Goal: Check status: Check status

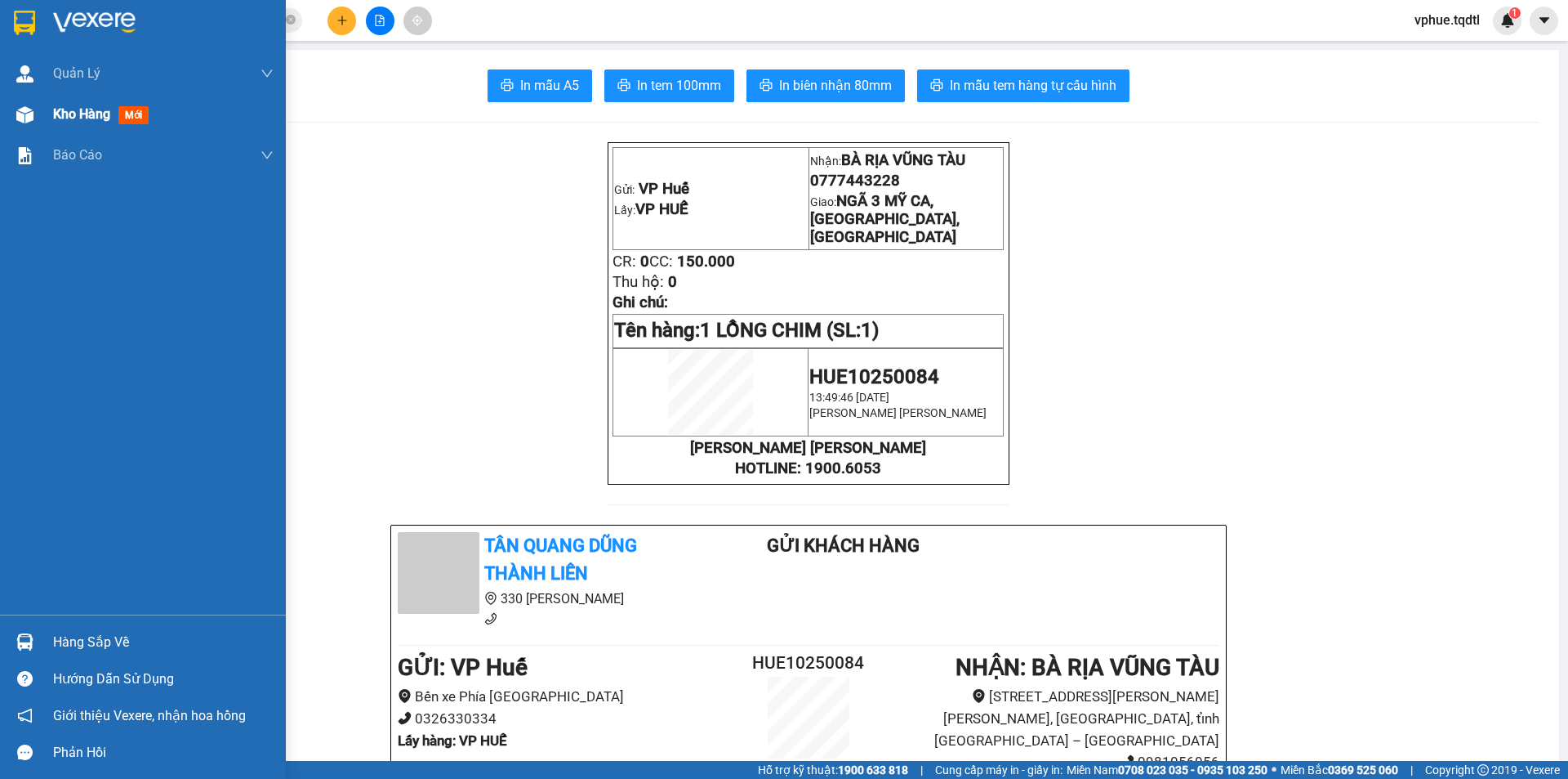
click at [32, 114] on img at bounding box center [25, 115] width 17 height 17
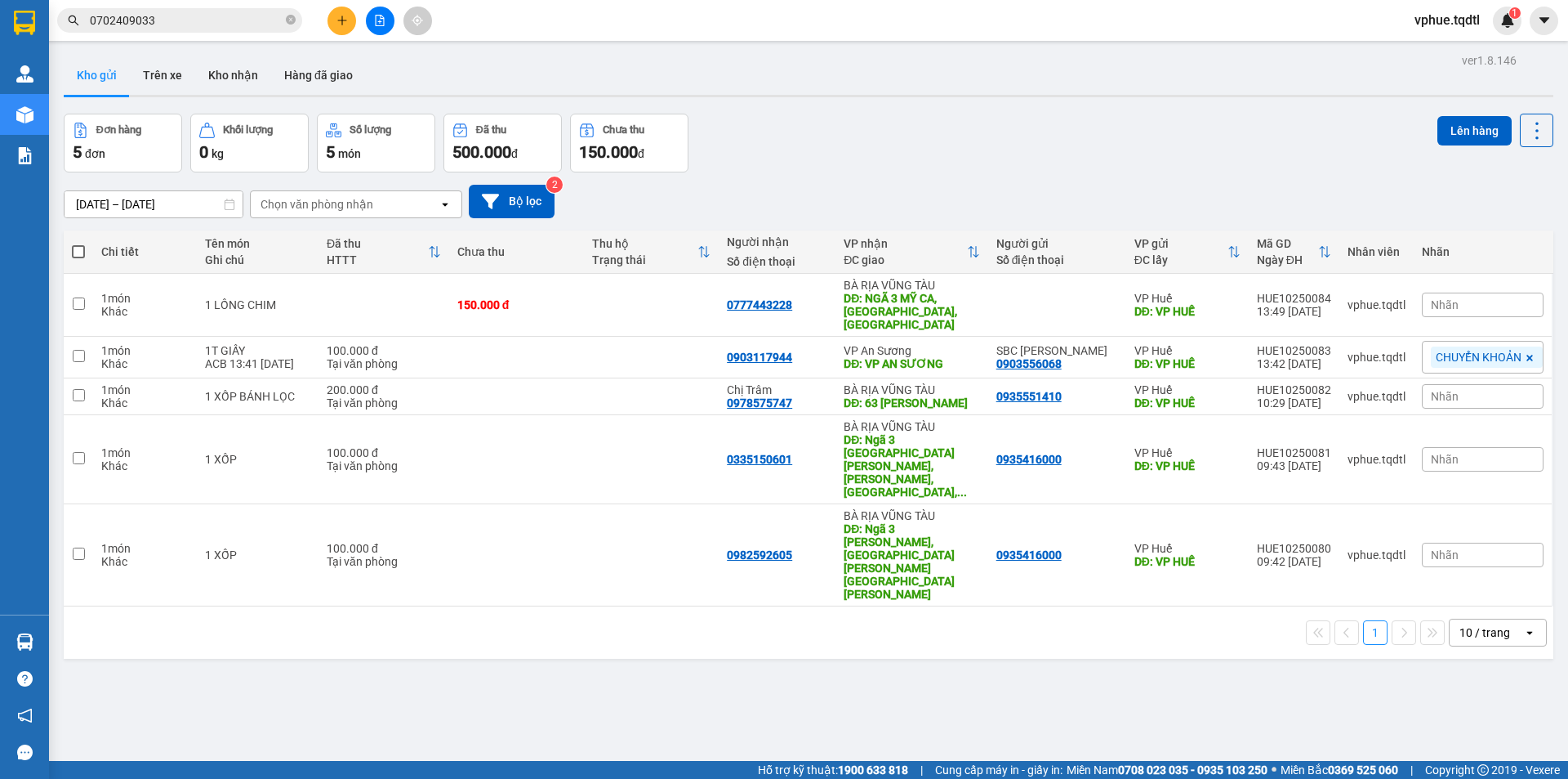
drag, startPoint x: 419, startPoint y: 602, endPoint x: 745, endPoint y: 555, distance: 329.4
click at [422, 602] on div "ver 1.8.146 Kho gửi Trên xe [PERSON_NAME] Hàng đã [PERSON_NAME] hàng 5 đơn [PER…" at bounding box center [809, 438] width 1503 height 779
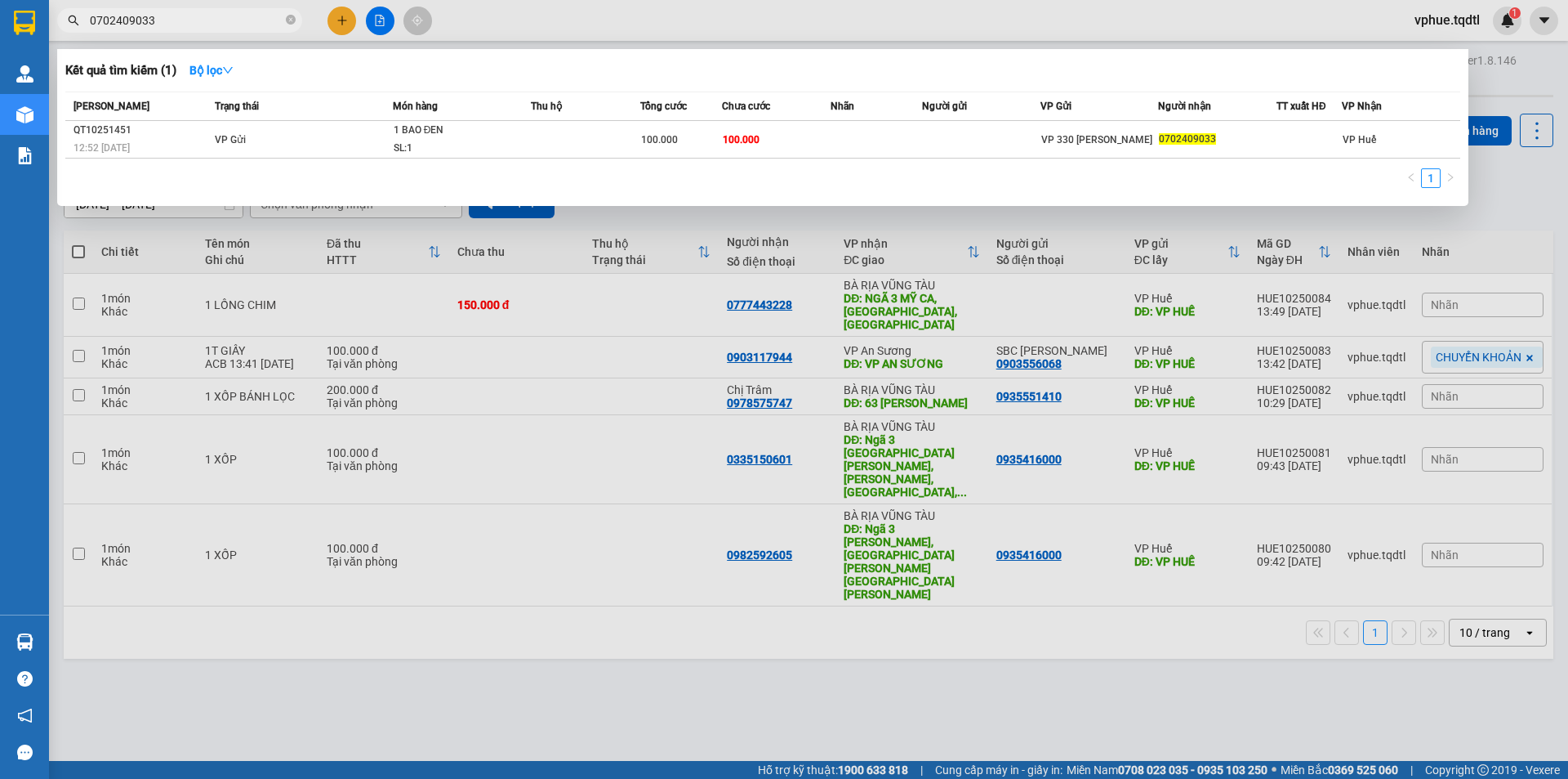
click at [200, 25] on input "0702409033" at bounding box center [186, 20] width 193 height 18
click at [224, 14] on input "0702409033" at bounding box center [186, 20] width 193 height 18
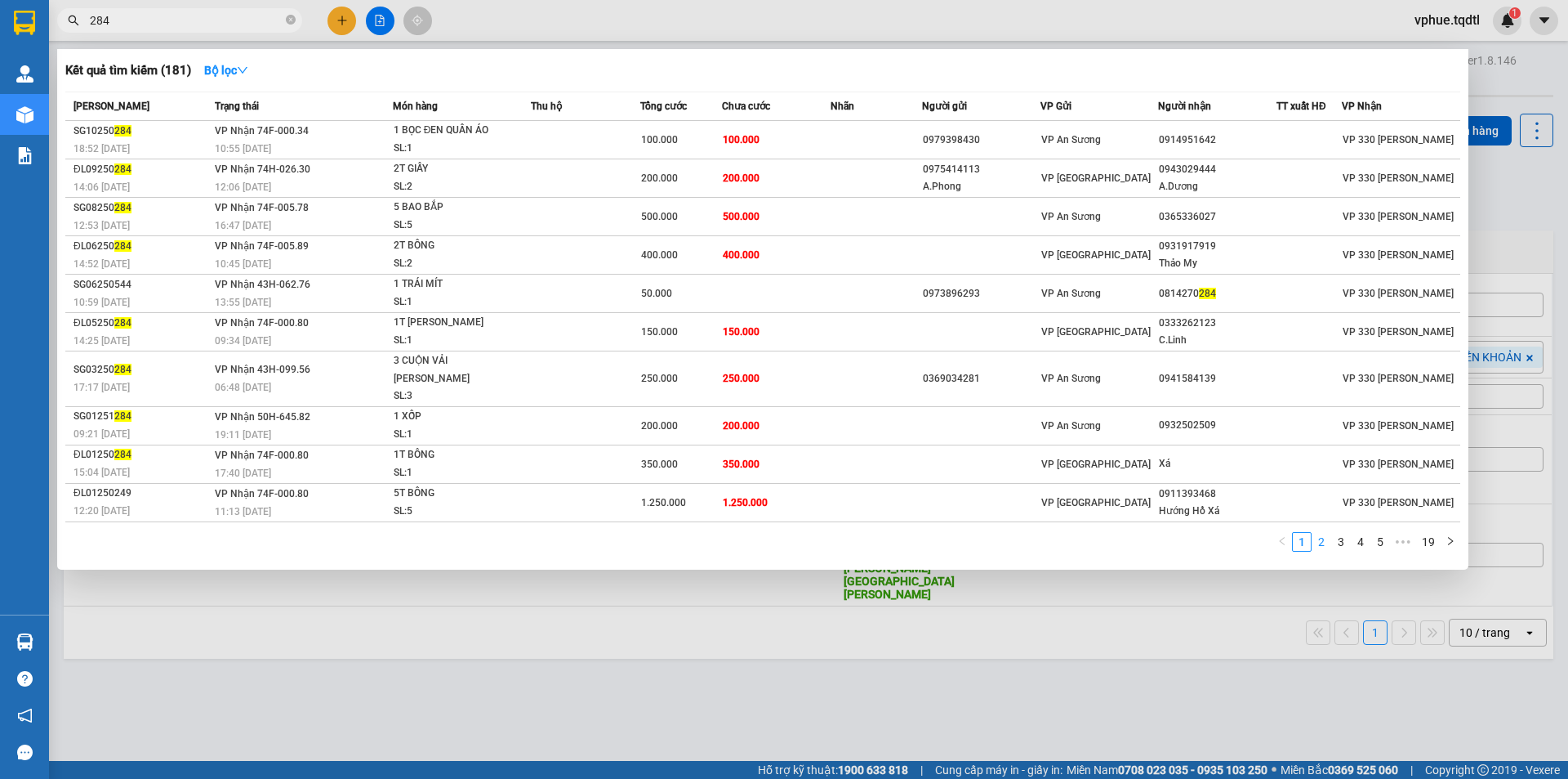
click at [1328, 533] on link "2" at bounding box center [1322, 541] width 18 height 18
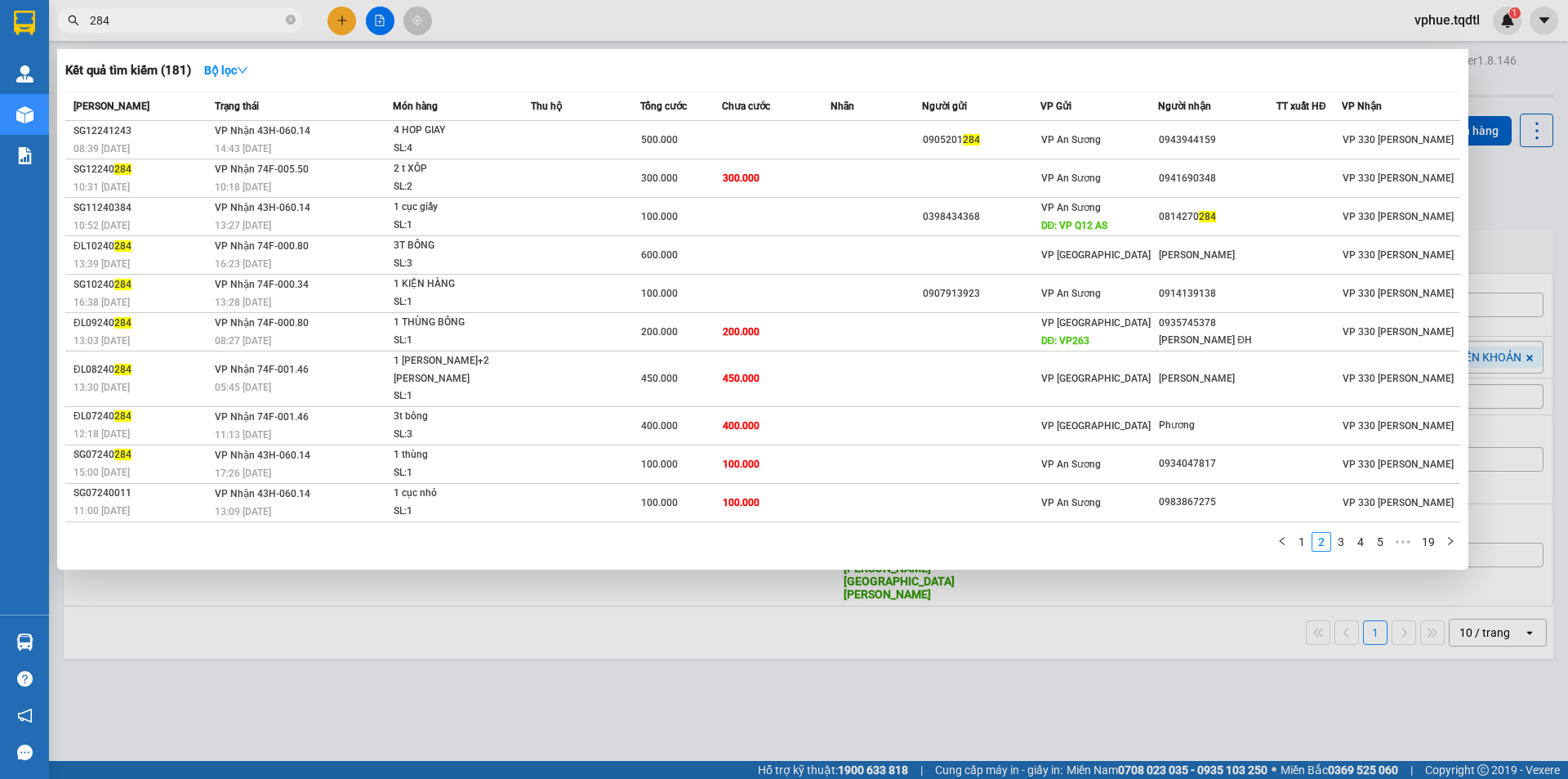
click at [1341, 533] on link "3" at bounding box center [1341, 541] width 18 height 18
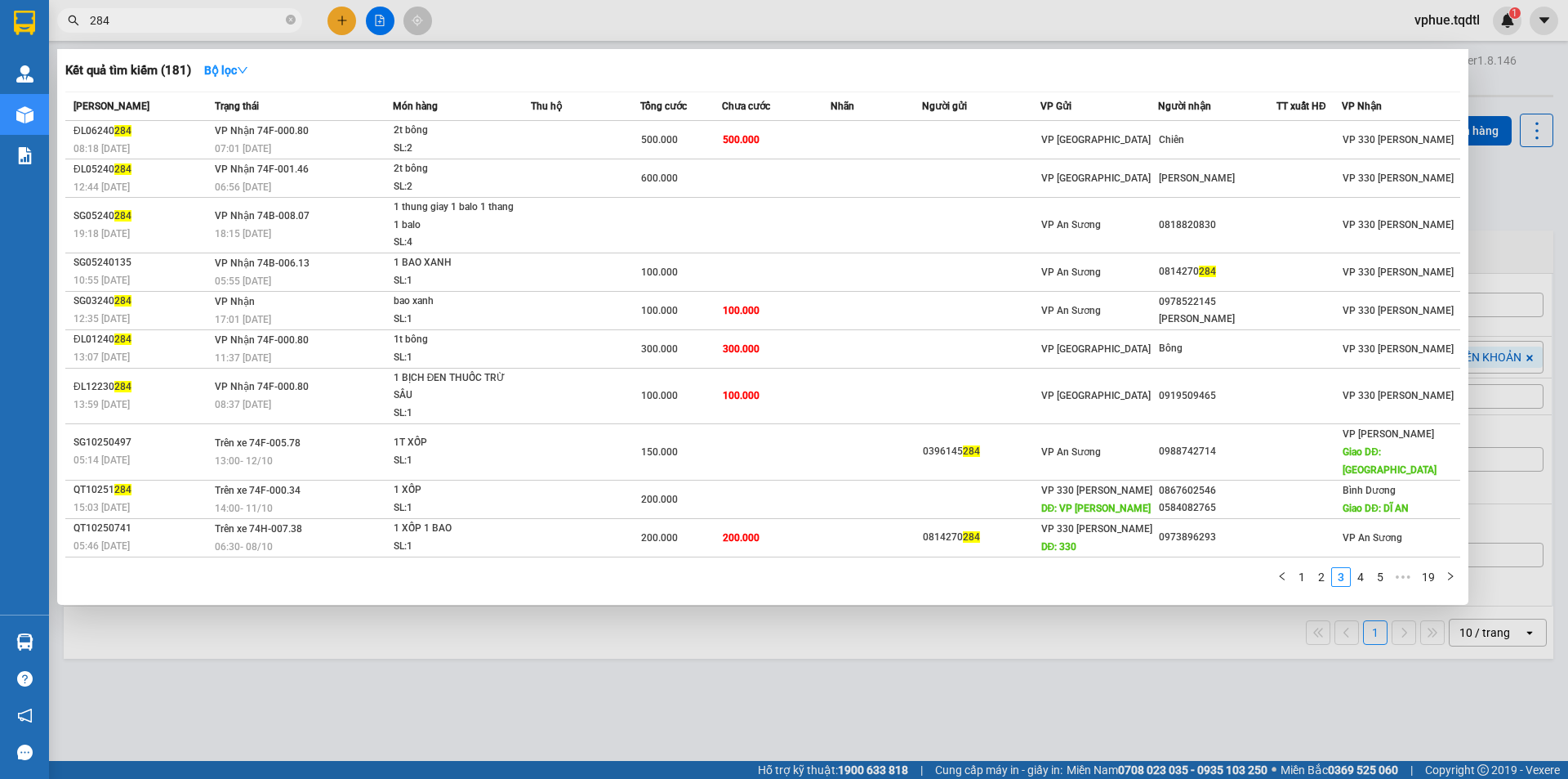
click at [124, 10] on span "284" at bounding box center [179, 19] width 245 height 24
click at [124, 22] on input "284" at bounding box center [186, 20] width 193 height 18
drag, startPoint x: 124, startPoint y: 22, endPoint x: 105, endPoint y: 1, distance: 28.3
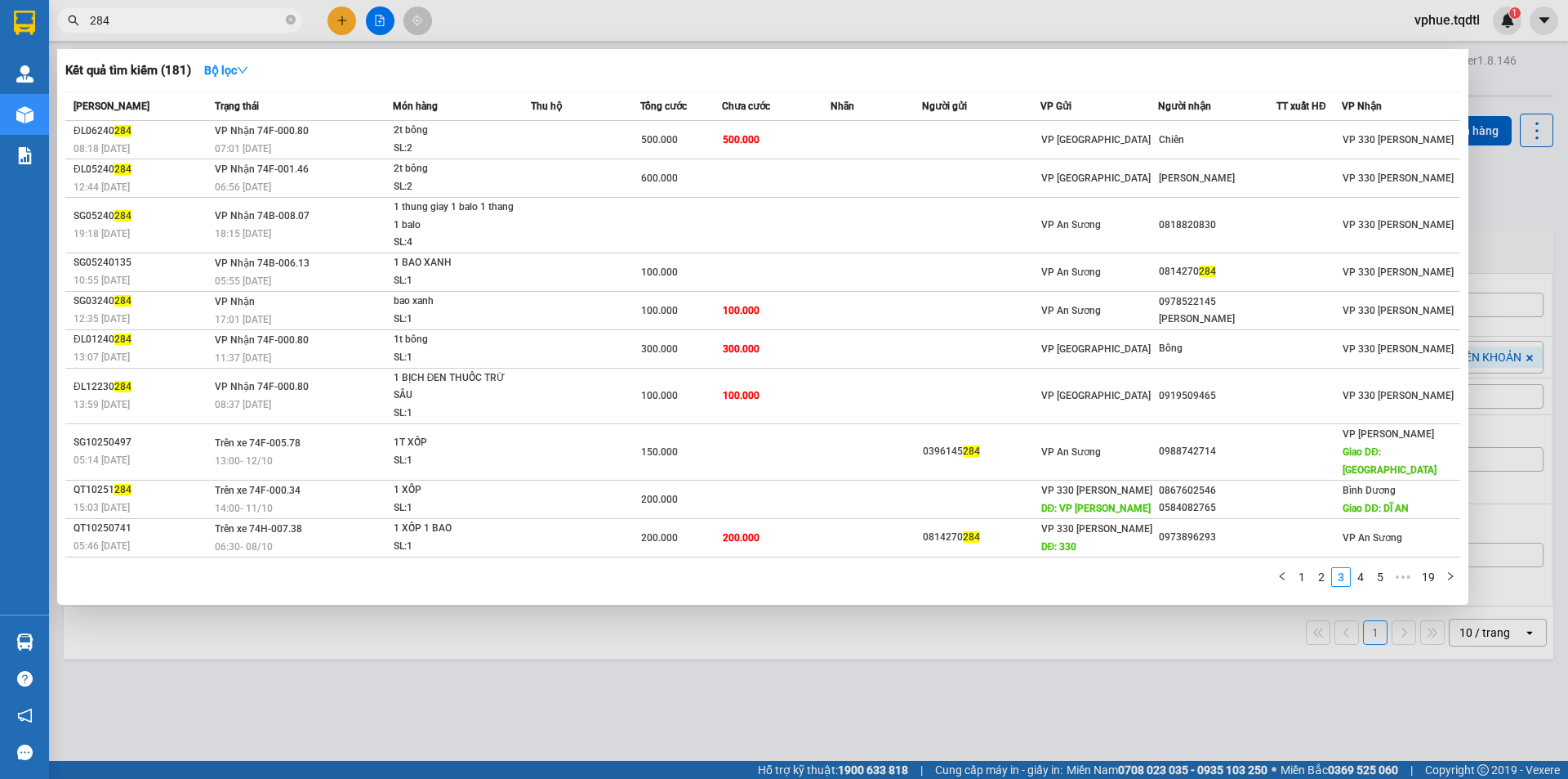
click at [124, 23] on input "284" at bounding box center [186, 20] width 193 height 18
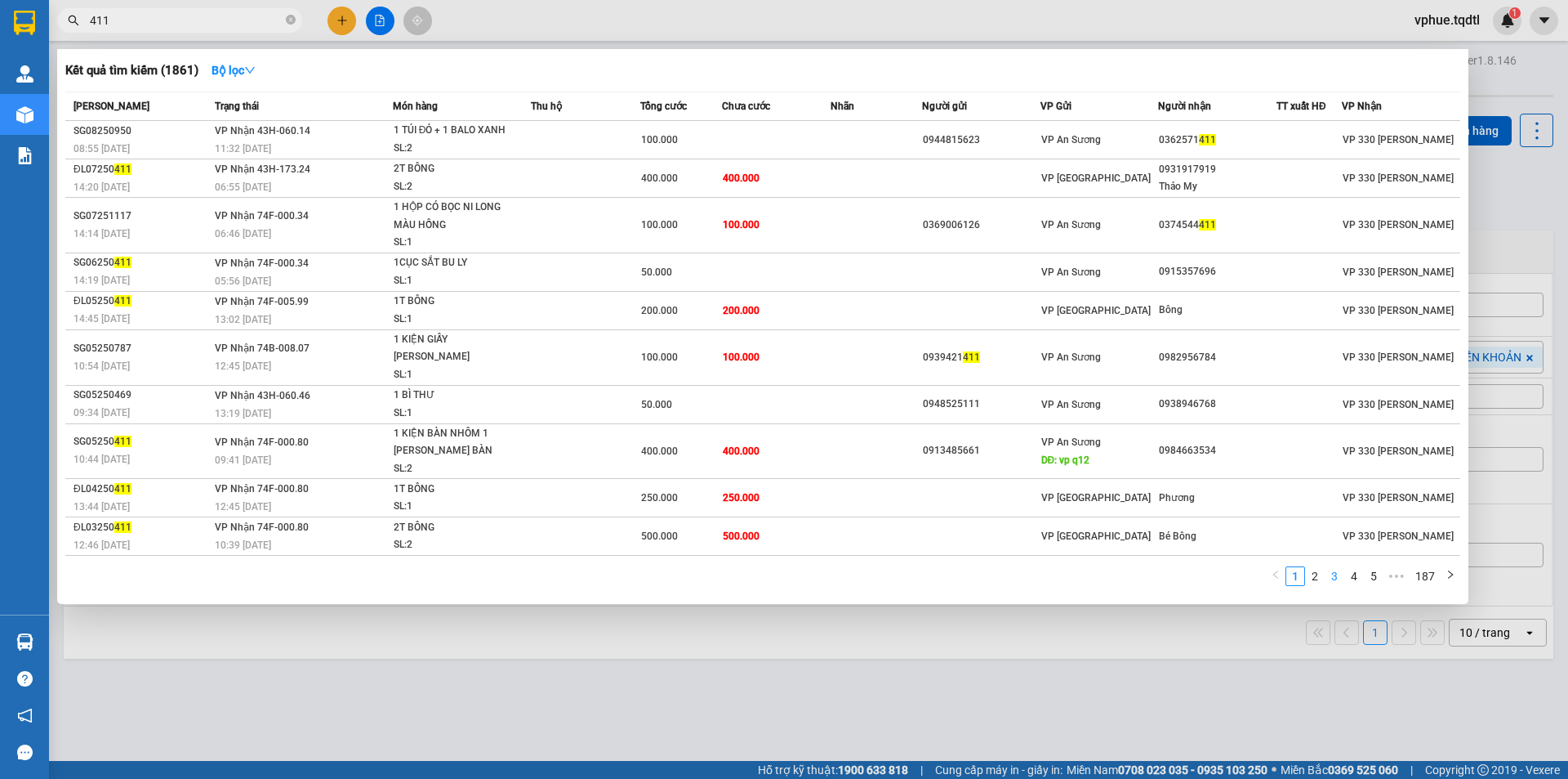
type input "411"
click at [1337, 568] on link "3" at bounding box center [1334, 576] width 18 height 18
click at [1319, 568] on link "2" at bounding box center [1315, 576] width 18 height 18
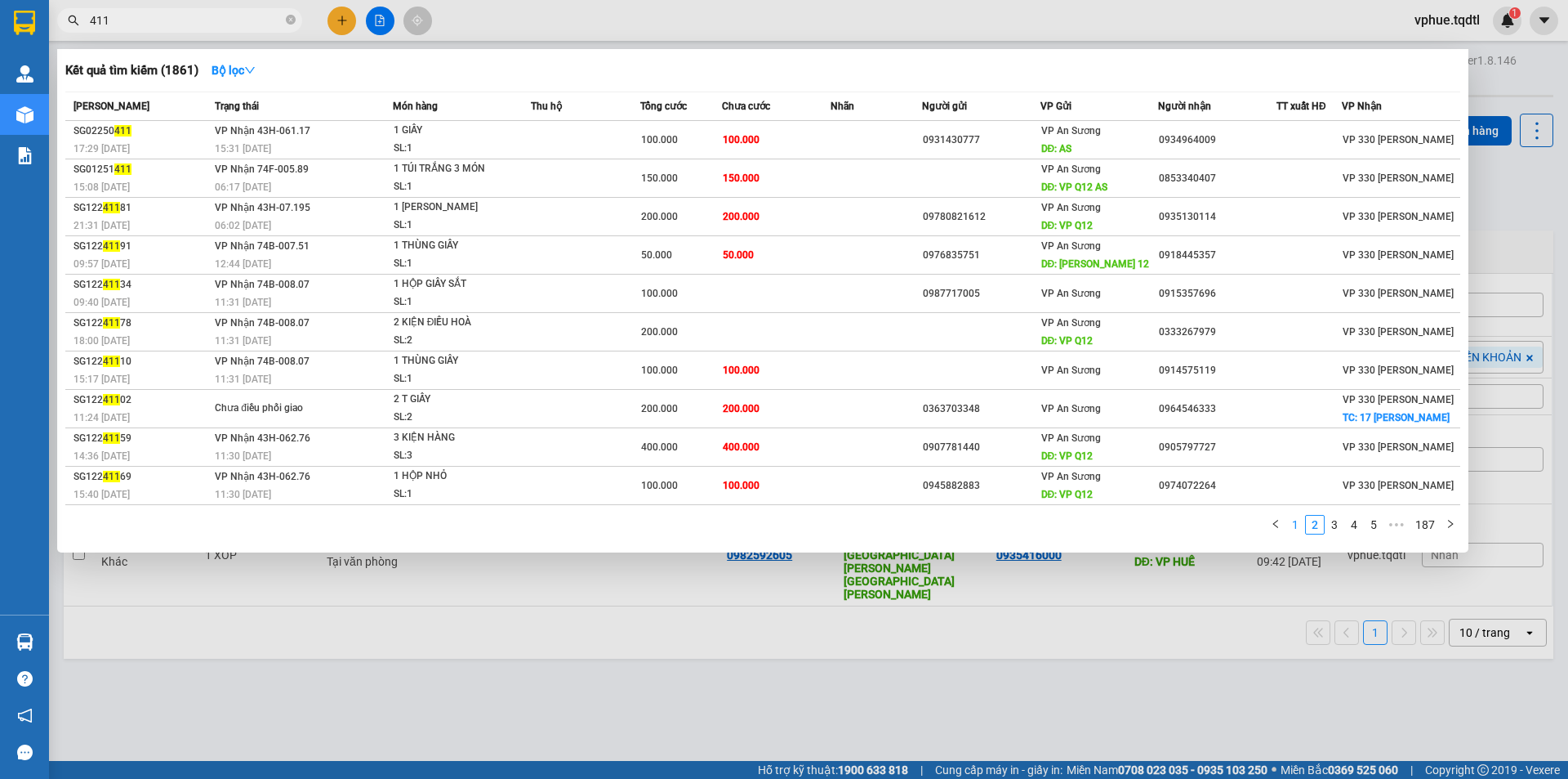
click at [1300, 527] on link "1" at bounding box center [1296, 525] width 18 height 18
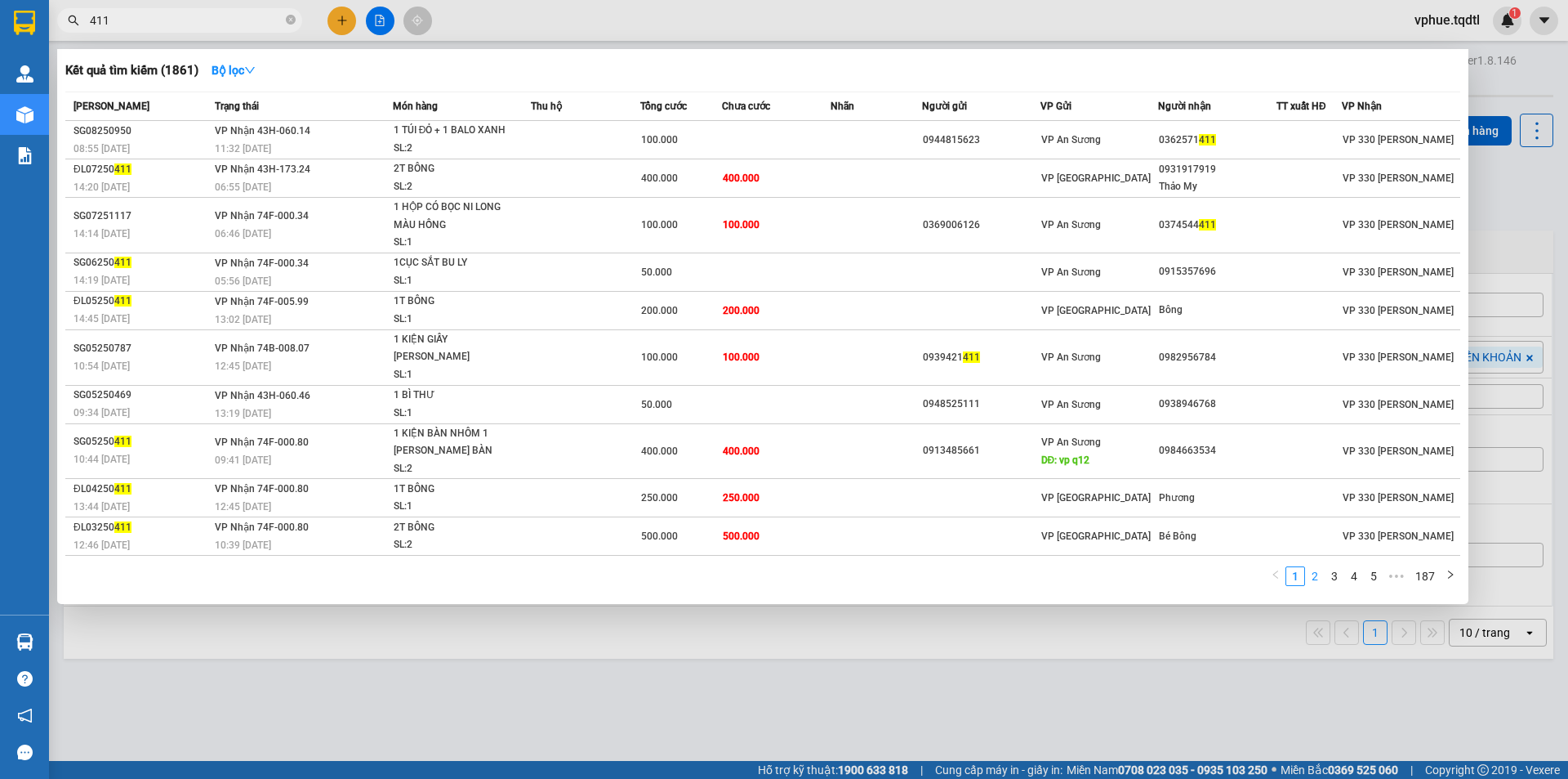
click at [1311, 568] on div "1 2 3 4 5 ••• 187" at bounding box center [762, 580] width 1395 height 29
click at [1315, 568] on link "2" at bounding box center [1315, 576] width 18 height 18
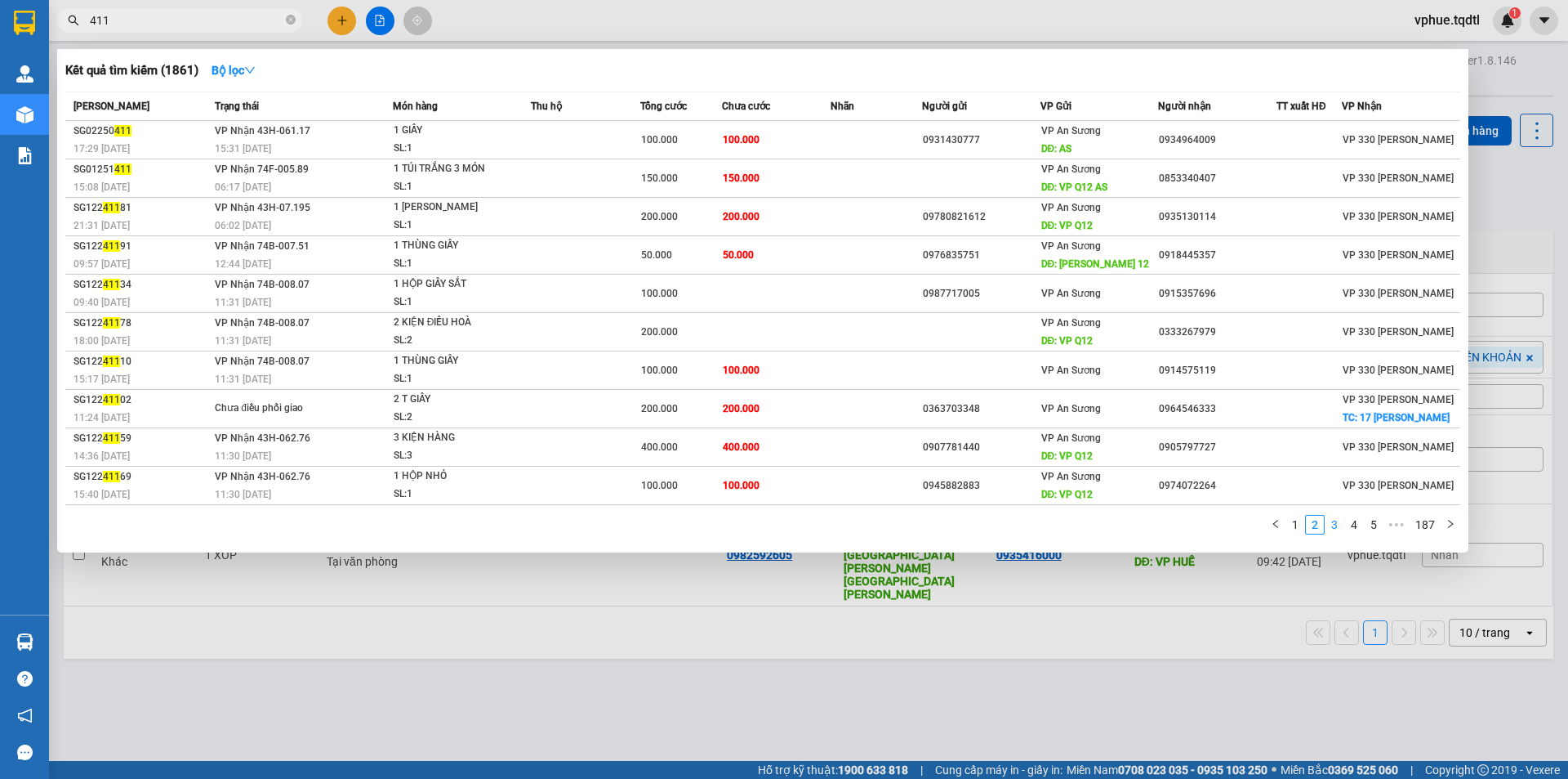
click at [1335, 525] on link "3" at bounding box center [1334, 525] width 18 height 18
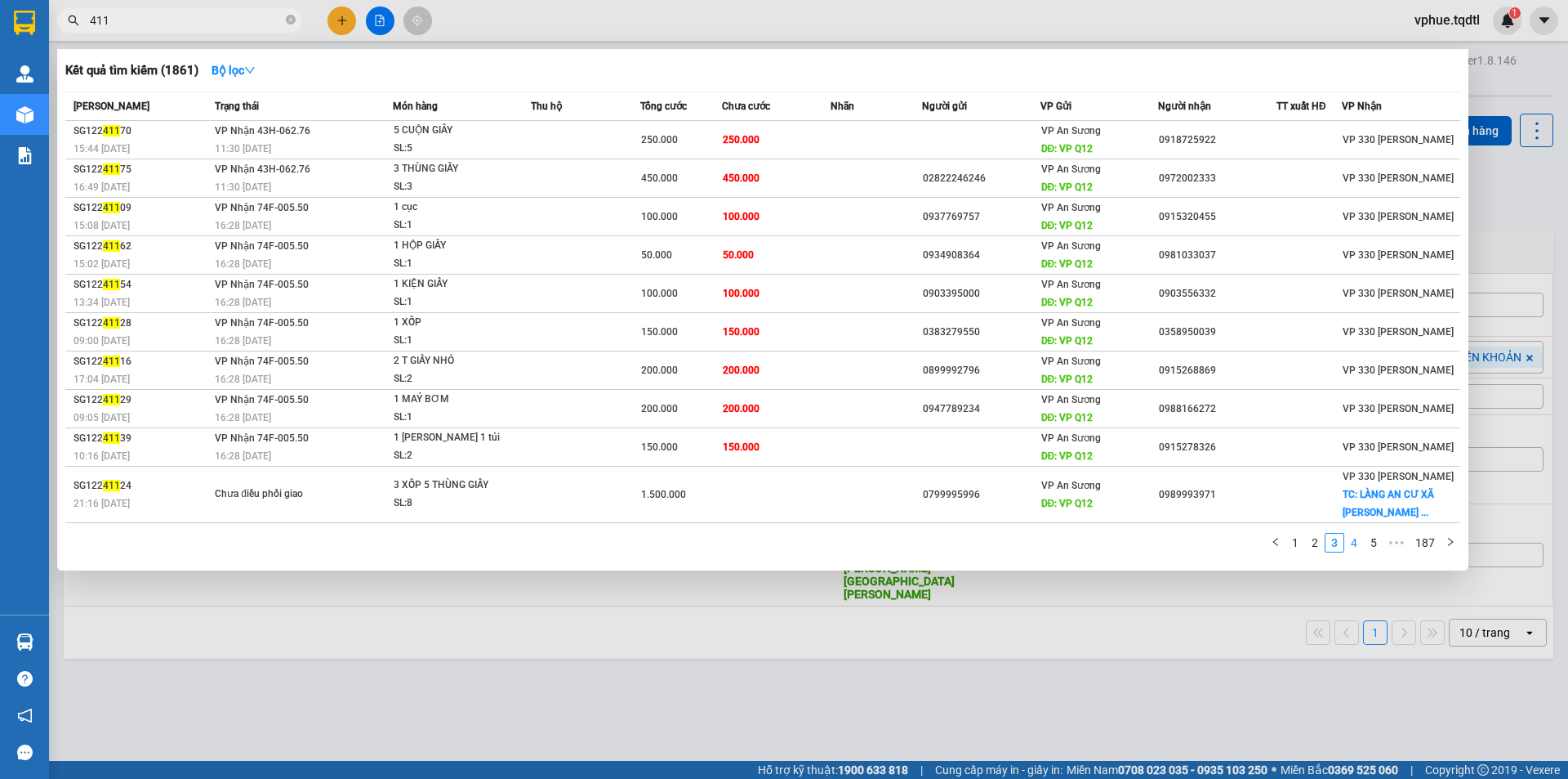
click at [1363, 540] on link "4" at bounding box center [1355, 542] width 18 height 18
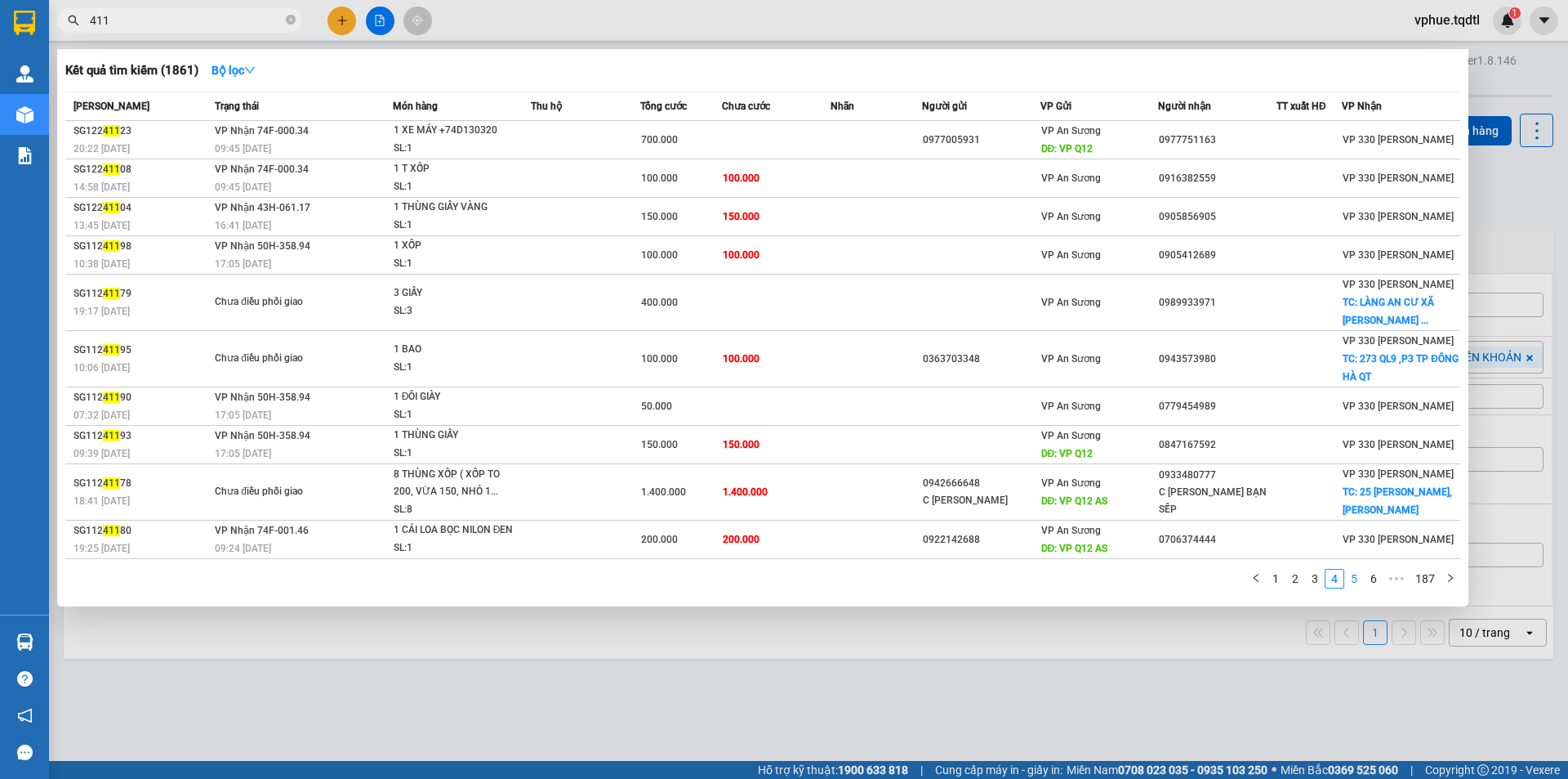
click at [1356, 573] on link "5" at bounding box center [1355, 578] width 18 height 18
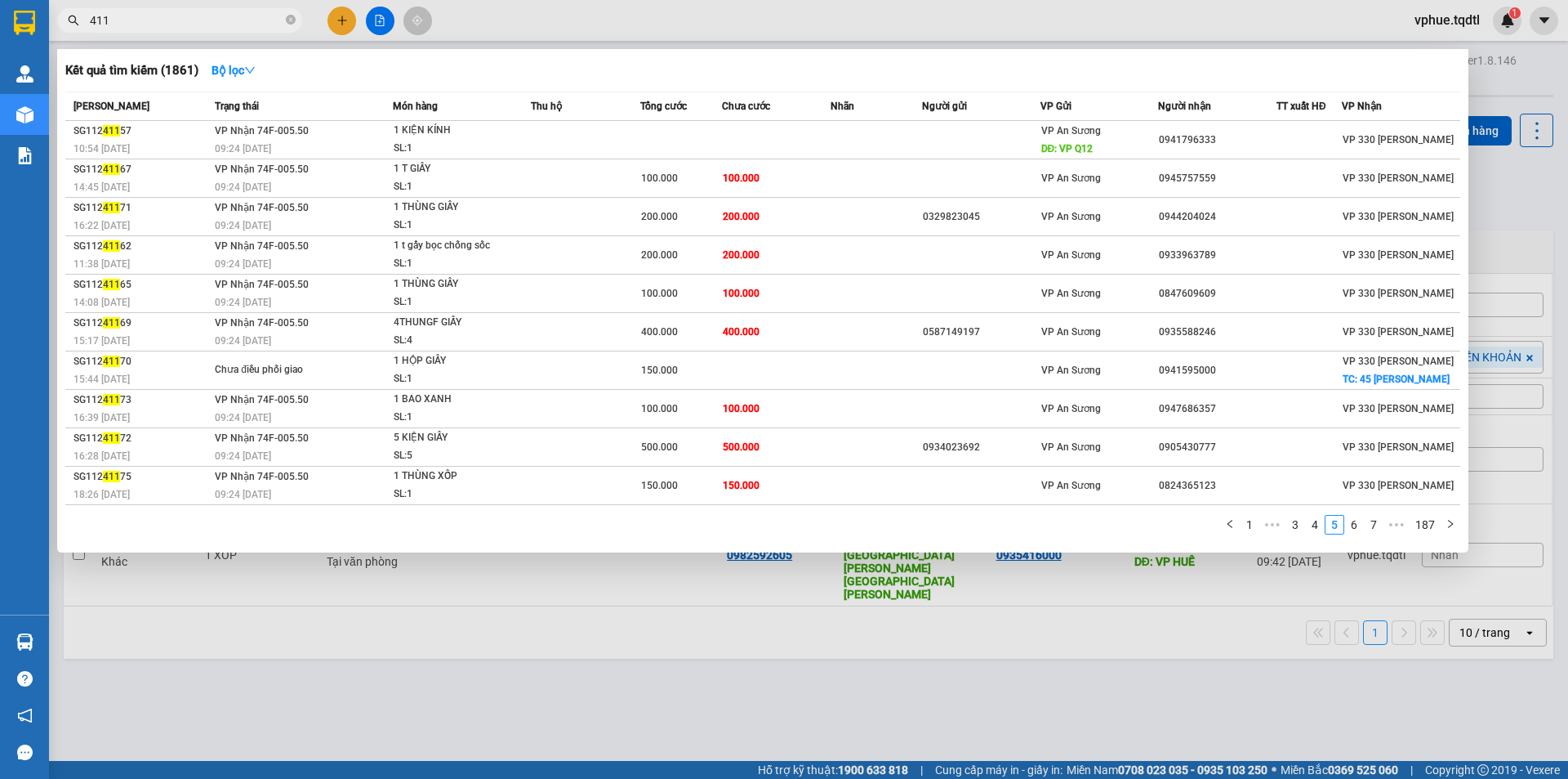
click at [401, 680] on div at bounding box center [784, 389] width 1568 height 779
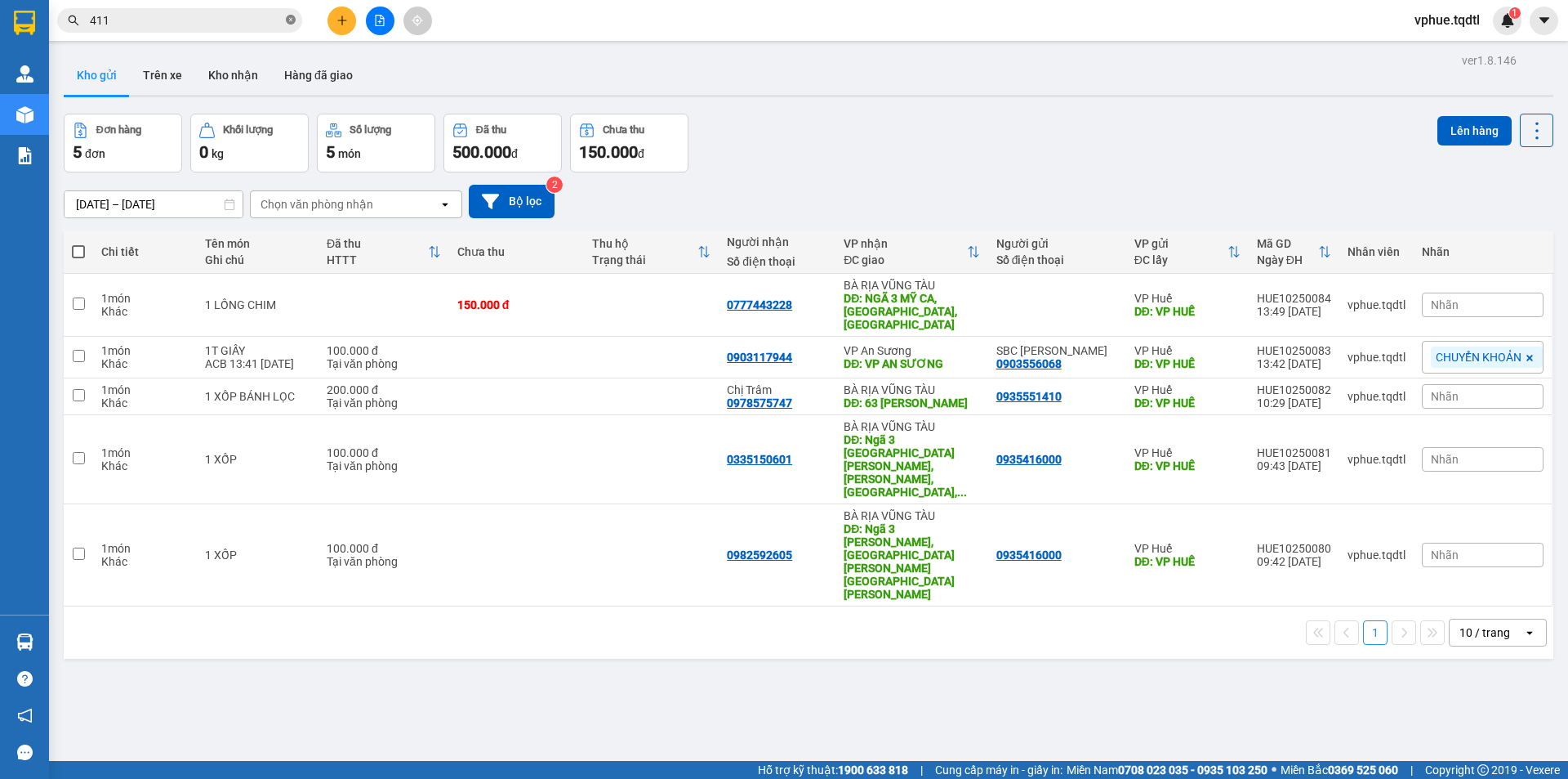
click at [290, 18] on icon "close-circle" at bounding box center [291, 19] width 10 height 10
click at [213, 617] on div "ver 1.8.146 Kho gửi Trên xe [PERSON_NAME] Hàng đã [PERSON_NAME] hàng 5 đơn [PER…" at bounding box center [809, 438] width 1503 height 779
drag, startPoint x: 255, startPoint y: 27, endPoint x: 319, endPoint y: 3, distance: 68.4
click at [255, 27] on input "text" at bounding box center [186, 20] width 193 height 18
type input "1"
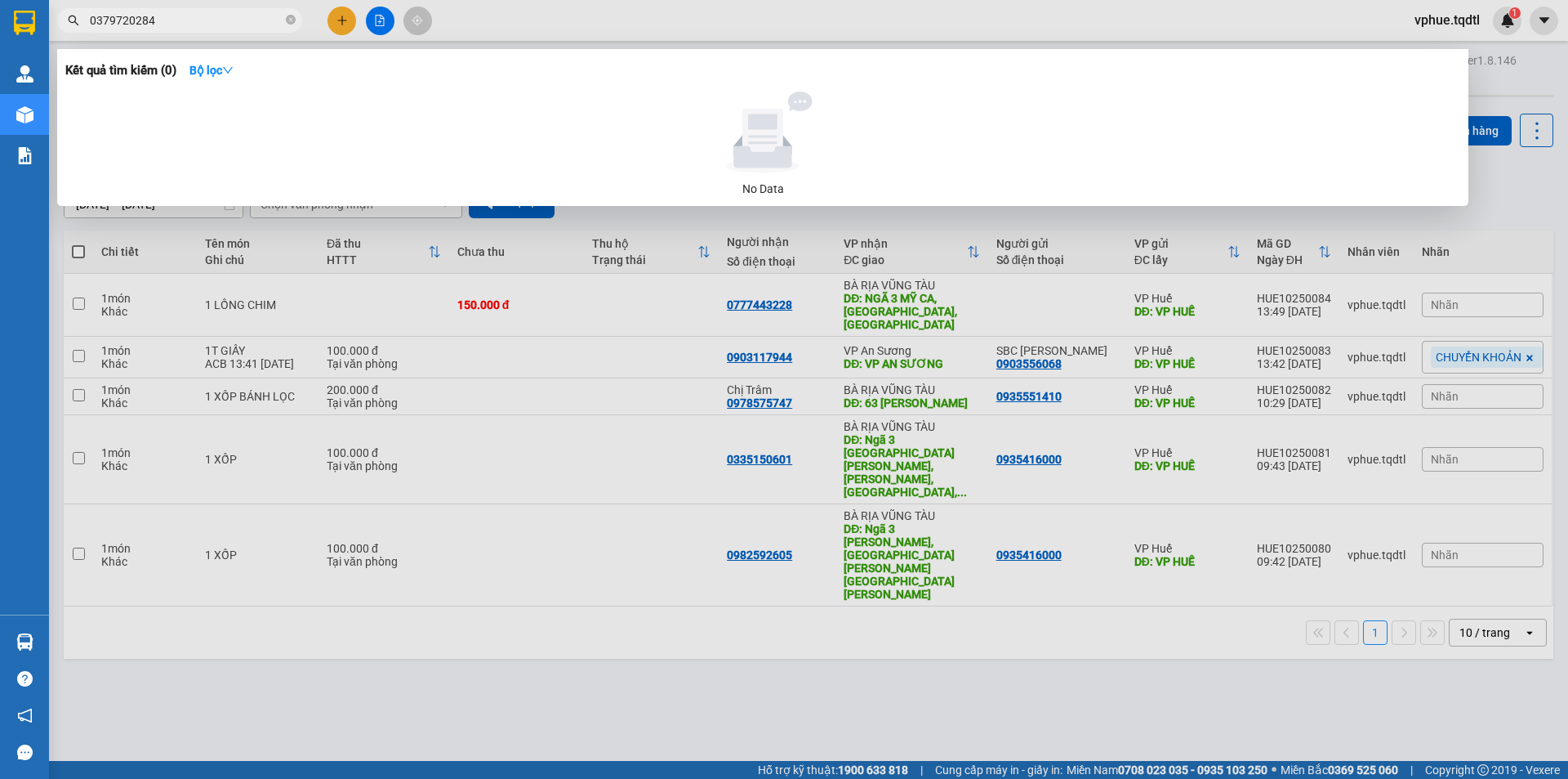
type input "0379720284"
click at [806, 491] on div at bounding box center [784, 389] width 1568 height 779
